Goal: Check status: Check status

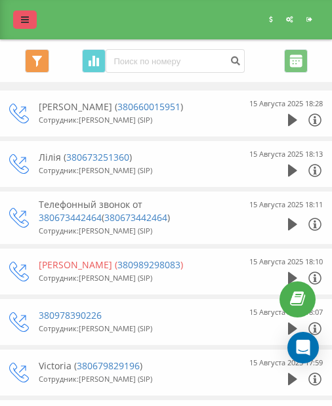
click at [25, 24] on icon at bounding box center [25, 19] width 8 height 9
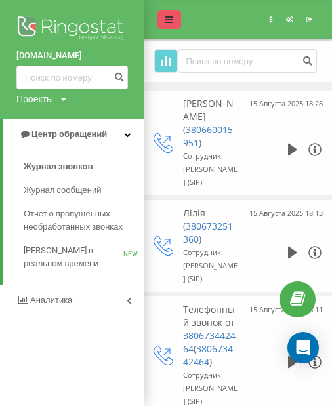
click at [165, 20] on link at bounding box center [169, 19] width 24 height 18
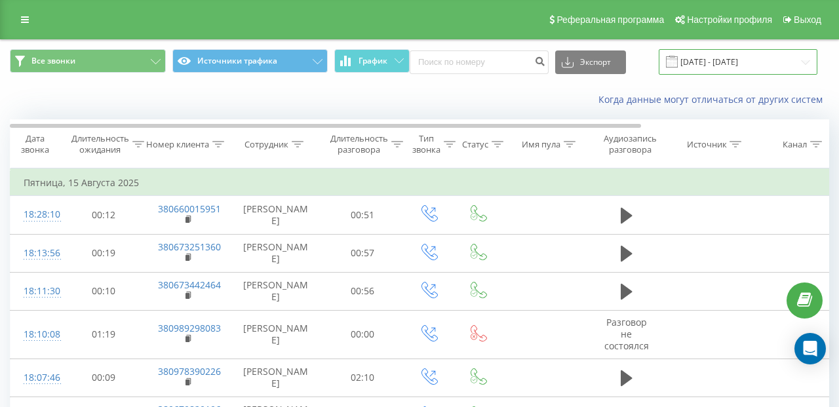
click at [331, 54] on input "[DATE] - [DATE]" at bounding box center [738, 62] width 159 height 26
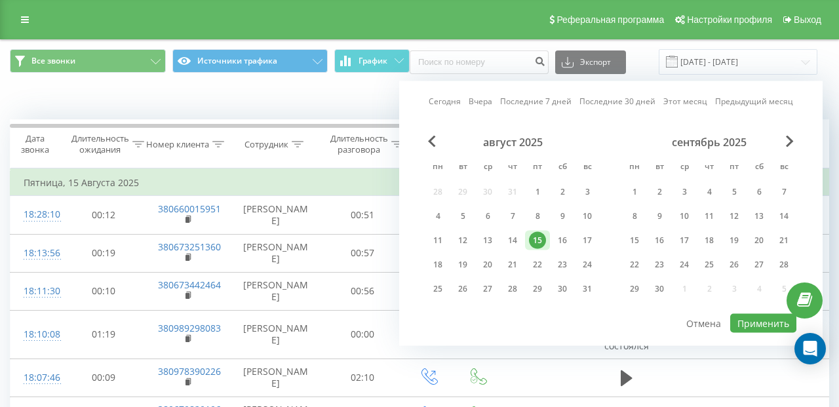
click at [331, 102] on link "Сегодня" at bounding box center [445, 101] width 32 height 12
click at [331, 317] on button "Применить" at bounding box center [763, 323] width 66 height 19
type input "[DATE] - [DATE]"
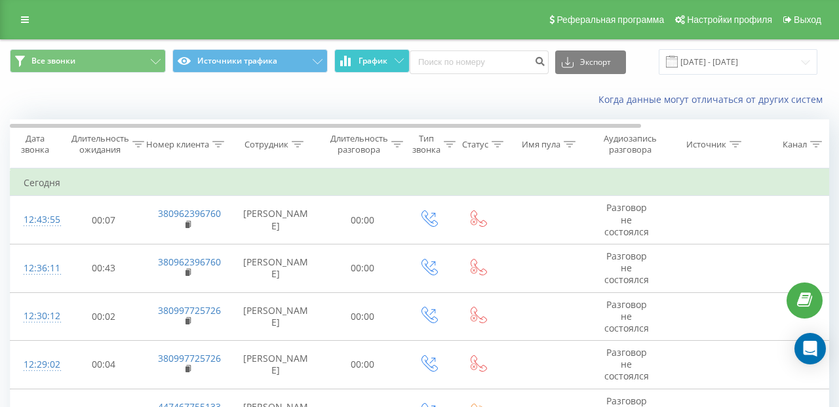
click at [331, 69] on button "График" at bounding box center [371, 61] width 75 height 24
